Goal: Find specific page/section: Find specific page/section

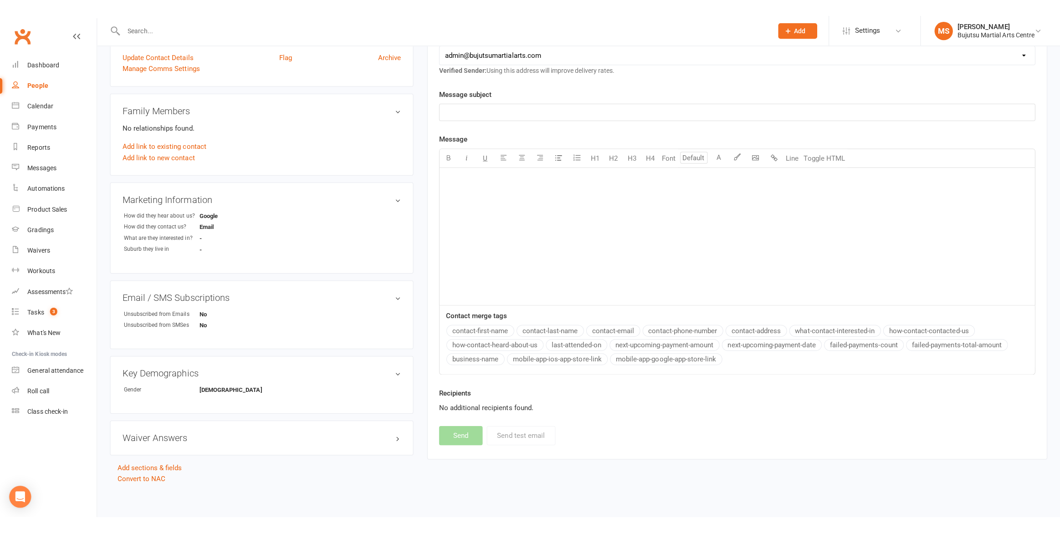
scroll to position [158, 0]
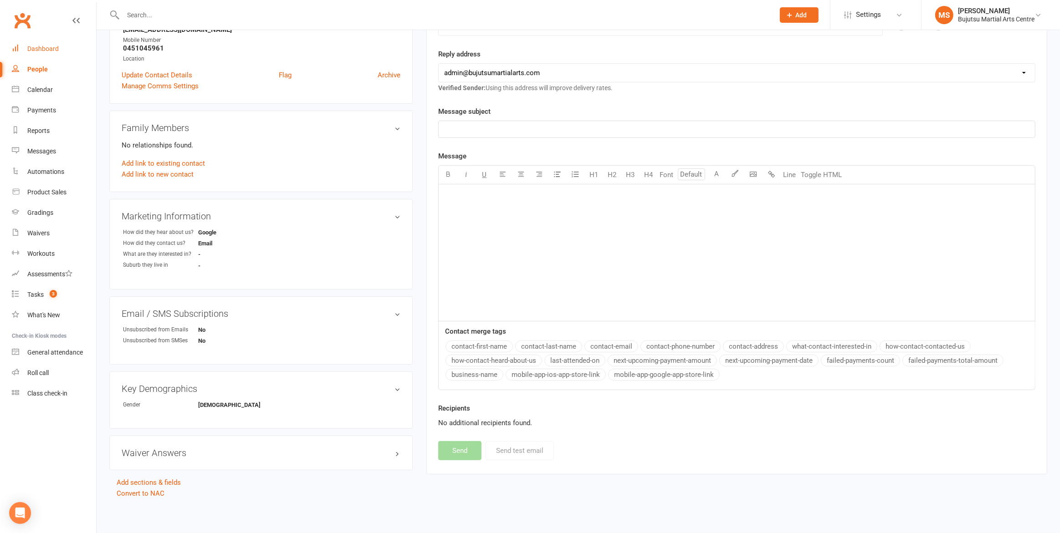
click at [45, 52] on link "Dashboard" at bounding box center [54, 49] width 84 height 20
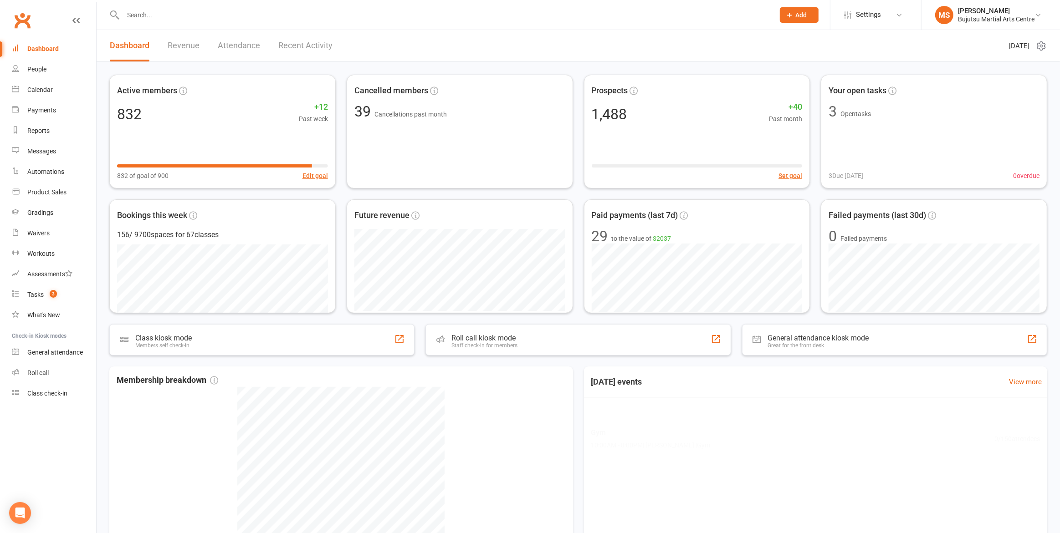
click at [179, 20] on input "text" at bounding box center [444, 15] width 648 height 13
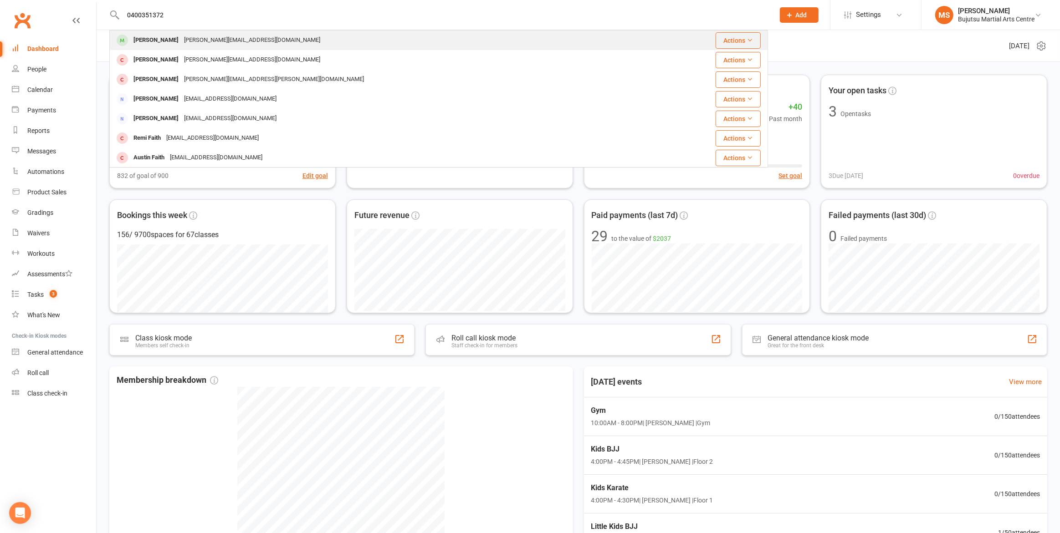
type input "0400351372"
click at [161, 45] on div "[PERSON_NAME]" at bounding box center [156, 40] width 51 height 13
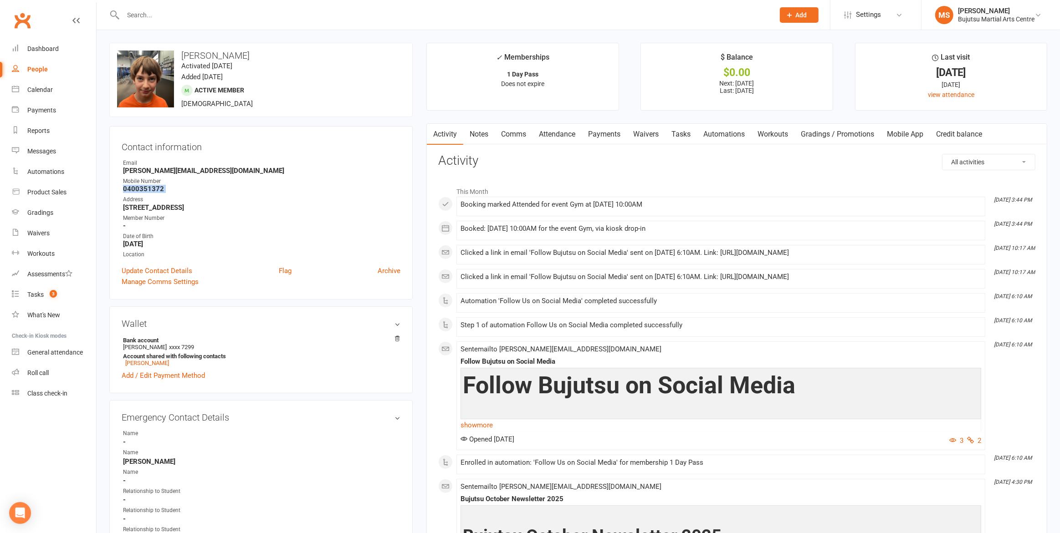
drag, startPoint x: 161, startPoint y: 190, endPoint x: 127, endPoint y: 189, distance: 33.7
click at [124, 188] on ul "Owner Email [PERSON_NAME][EMAIL_ADDRESS][DOMAIN_NAME] Mobile Number [PHONE_NUMB…" at bounding box center [261, 209] width 279 height 100
